Goal: Information Seeking & Learning: Understand process/instructions

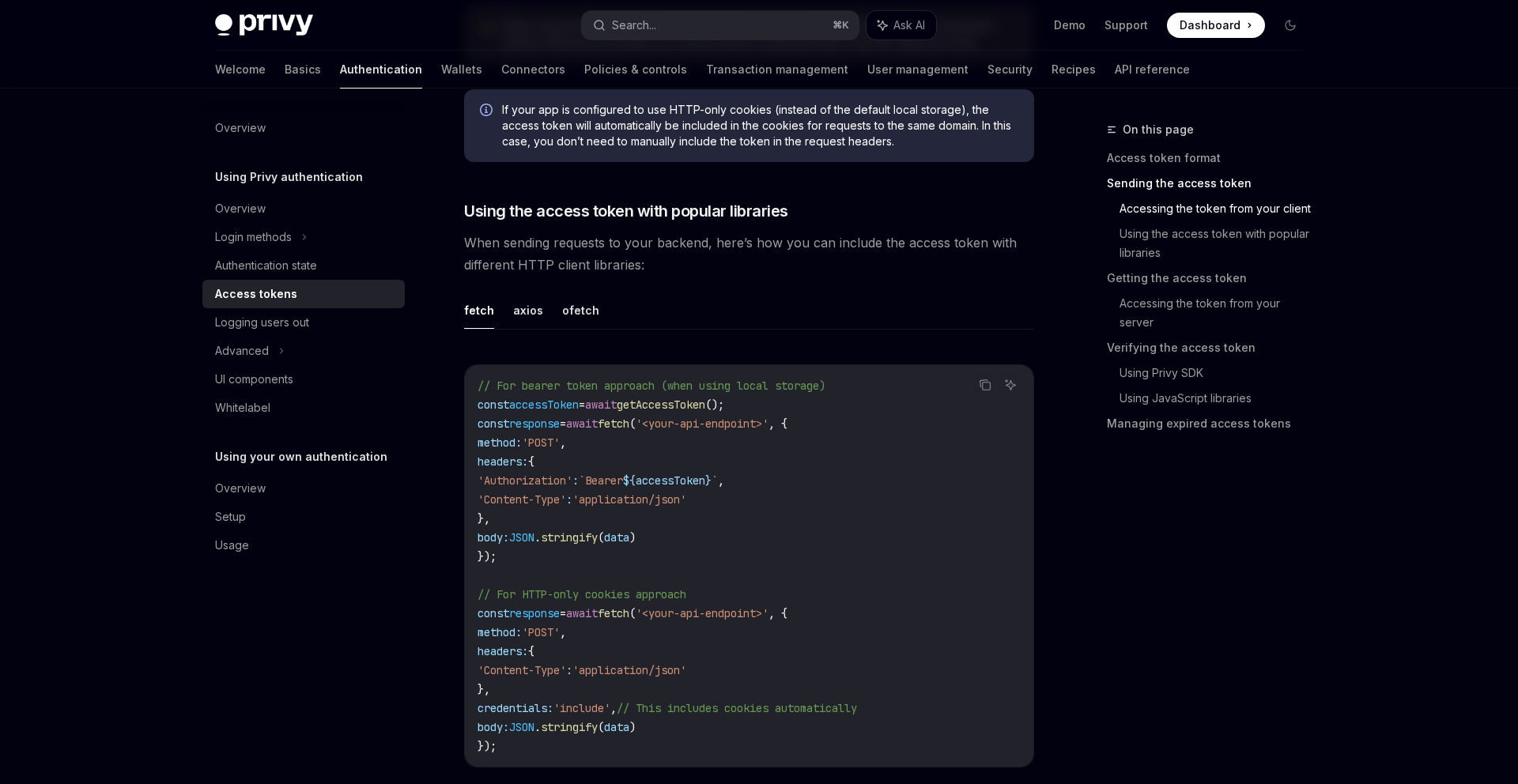
scroll to position [1259, 0]
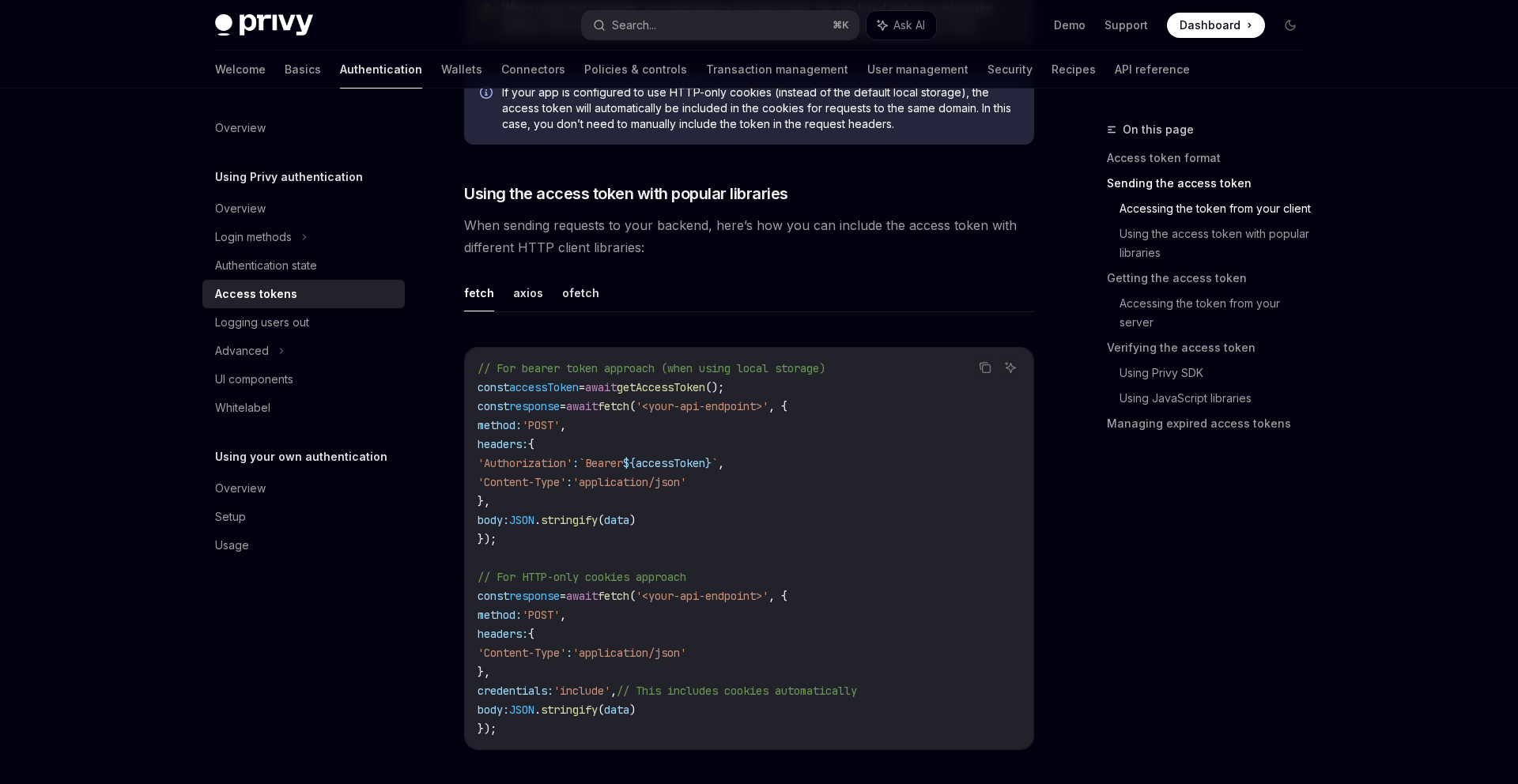
click at [554, 399] on span "response" at bounding box center [534, 406] width 51 height 14
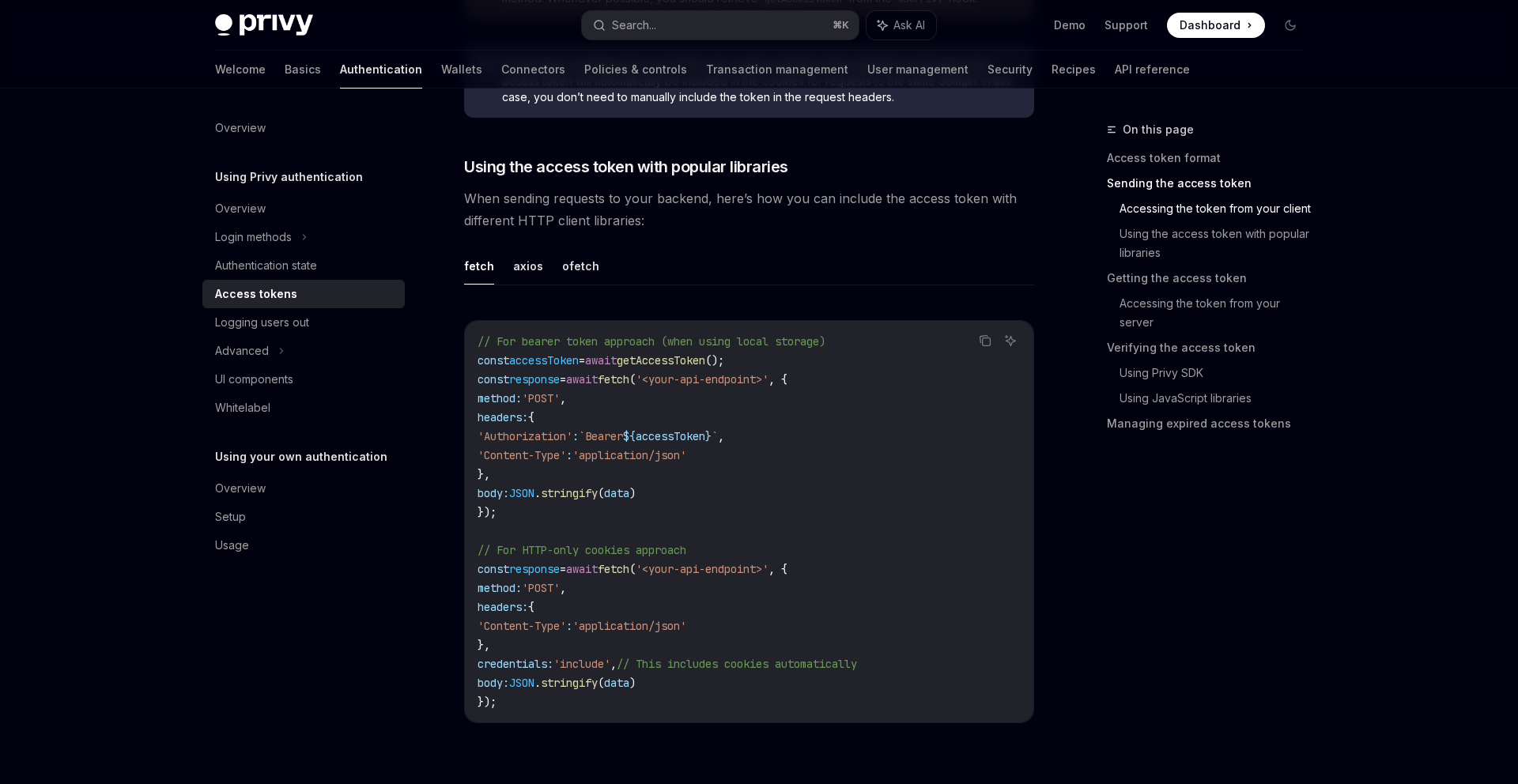
click at [921, 421] on code "// For bearer token approach (when using local storage) const accessToken = awa…" at bounding box center [749, 521] width 543 height 379
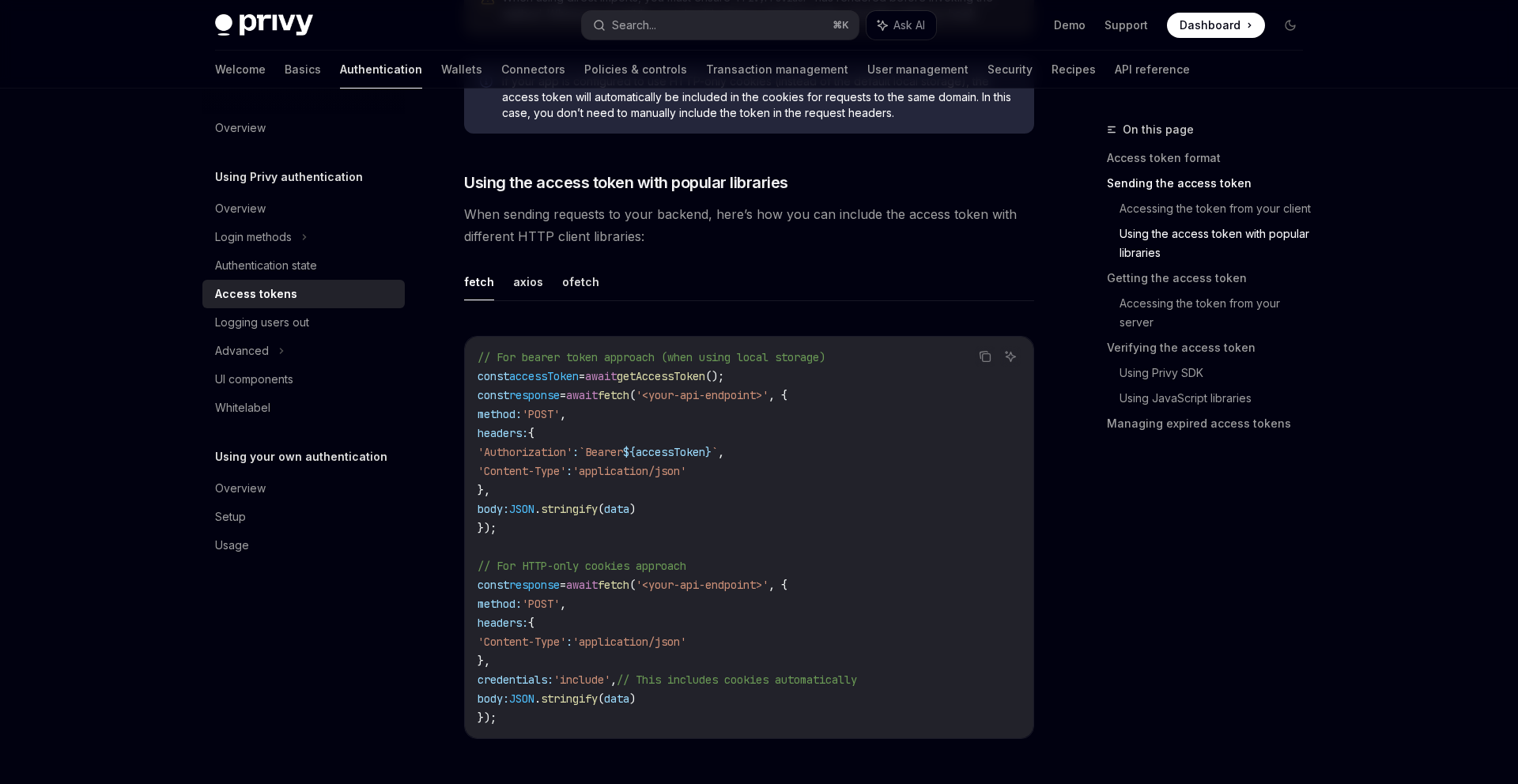
scroll to position [1268, 0]
click at [515, 285] on button "axios" at bounding box center [528, 282] width 30 height 37
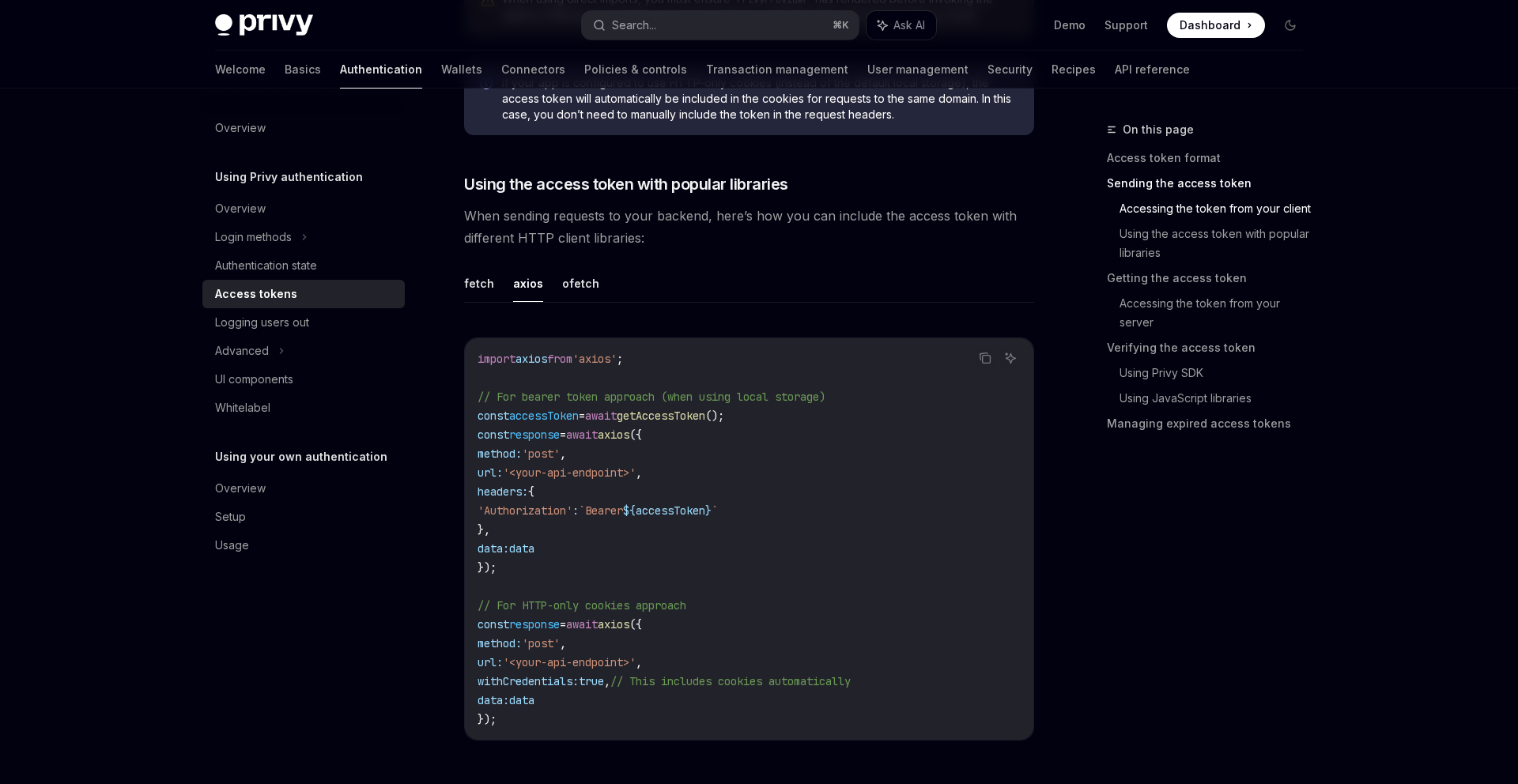
click at [495, 288] on ul "fetch axios ofetch" at bounding box center [748, 283] width 570 height 38
click at [487, 276] on button "fetch" at bounding box center [478, 282] width 30 height 37
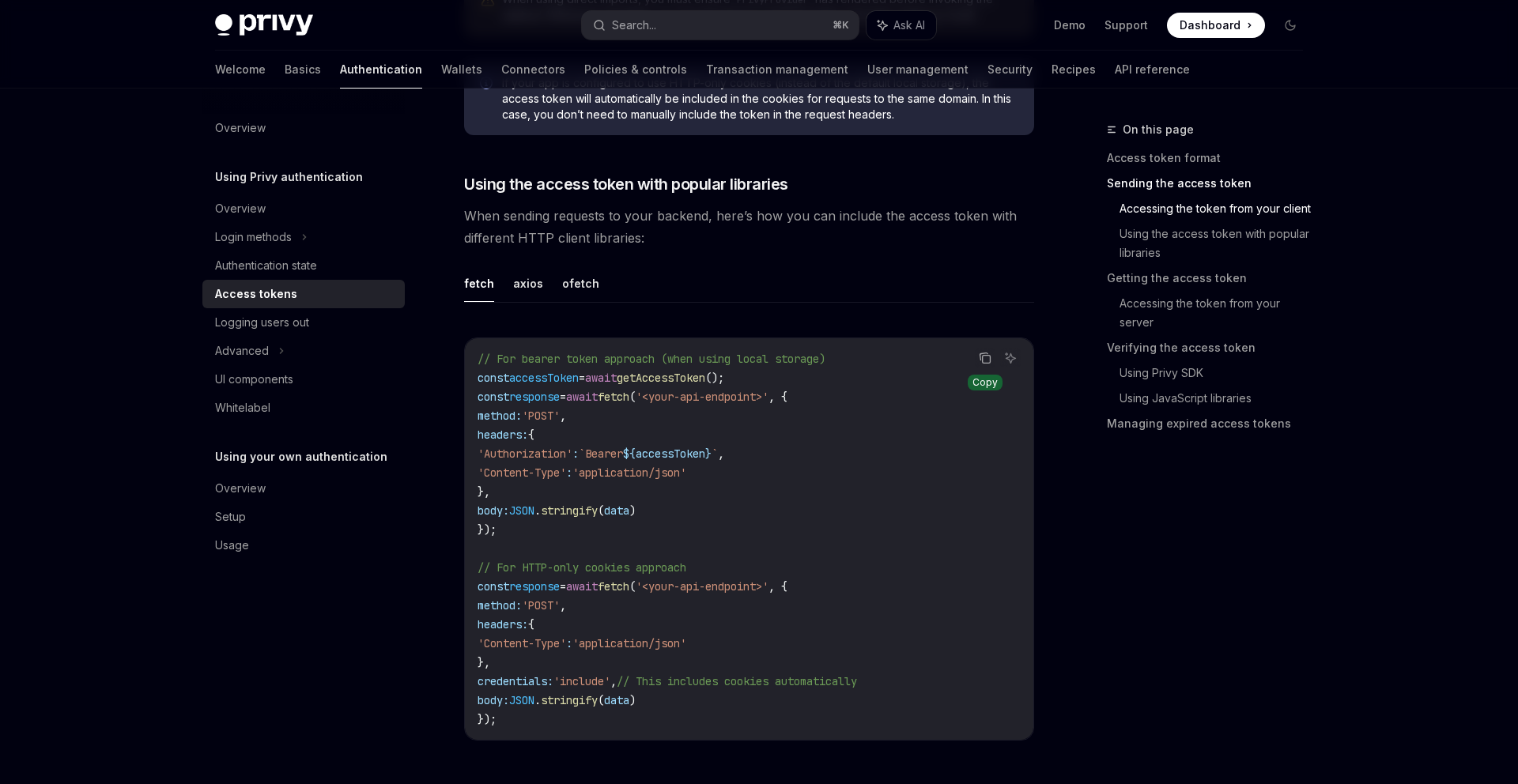
click at [989, 356] on icon "Copy the contents from the code block" at bounding box center [985, 359] width 13 height 13
click at [564, 270] on button "ofetch" at bounding box center [581, 282] width 37 height 37
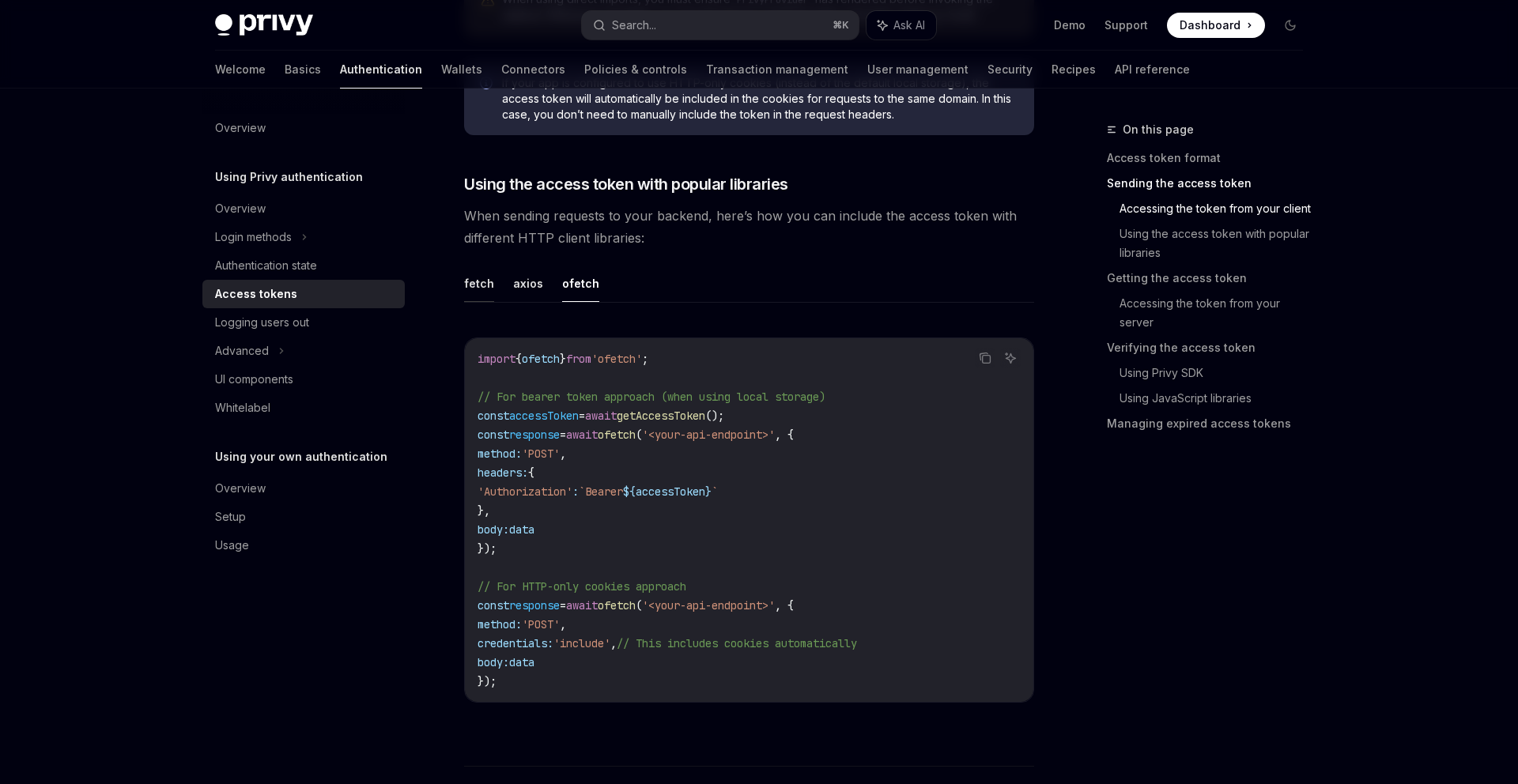
click at [478, 293] on button "fetch" at bounding box center [478, 282] width 30 height 37
type textarea "*"
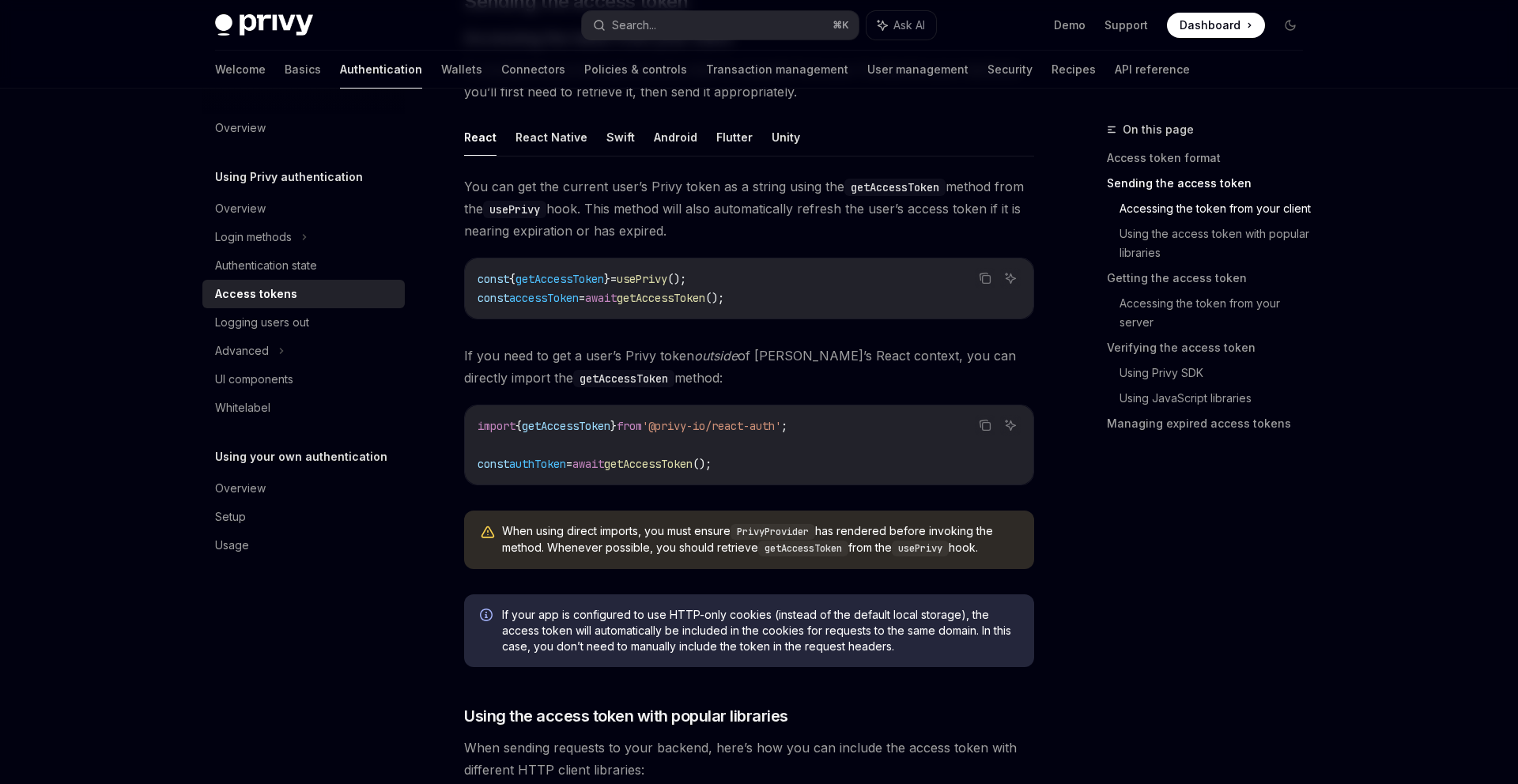
scroll to position [731, 0]
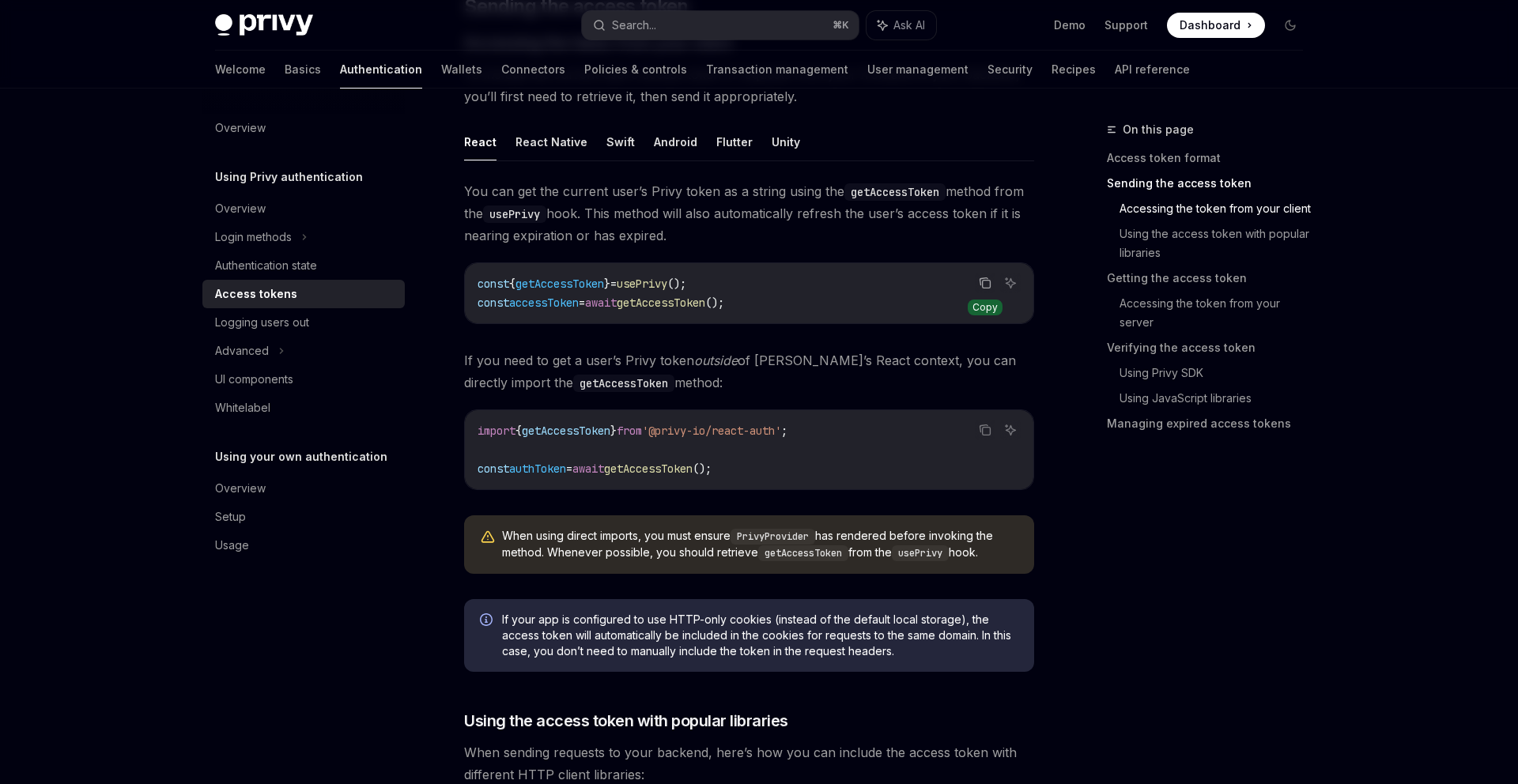
click at [980, 287] on icon "Copy the contents from the code block" at bounding box center [985, 283] width 13 height 13
